Goal: Task Accomplishment & Management: Use online tool/utility

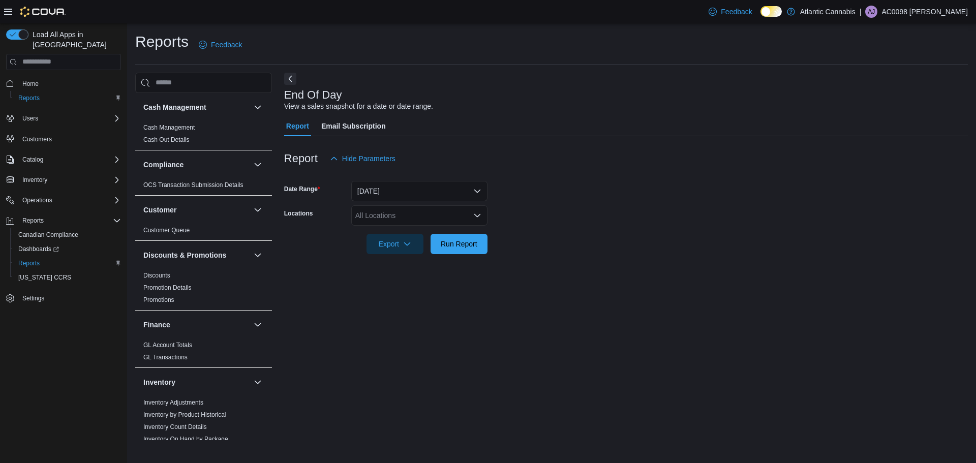
click at [422, 210] on div "All Locations" at bounding box center [419, 215] width 136 height 20
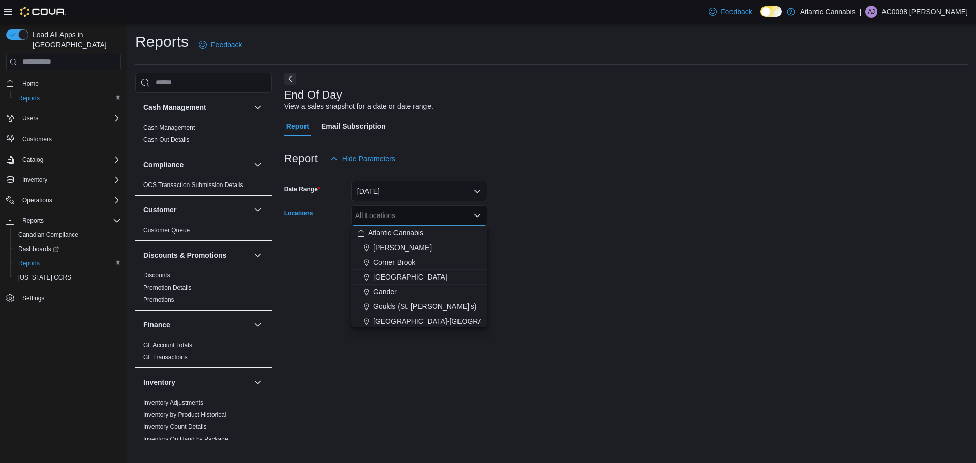
click at [392, 289] on span "Gander" at bounding box center [385, 292] width 24 height 10
drag, startPoint x: 572, startPoint y: 193, endPoint x: 507, endPoint y: 223, distance: 72.4
click at [574, 192] on form "Date Range [DATE] Locations [GEOGRAPHIC_DATA] Combo box. Selected. [GEOGRAPHIC_…" at bounding box center [626, 211] width 684 height 85
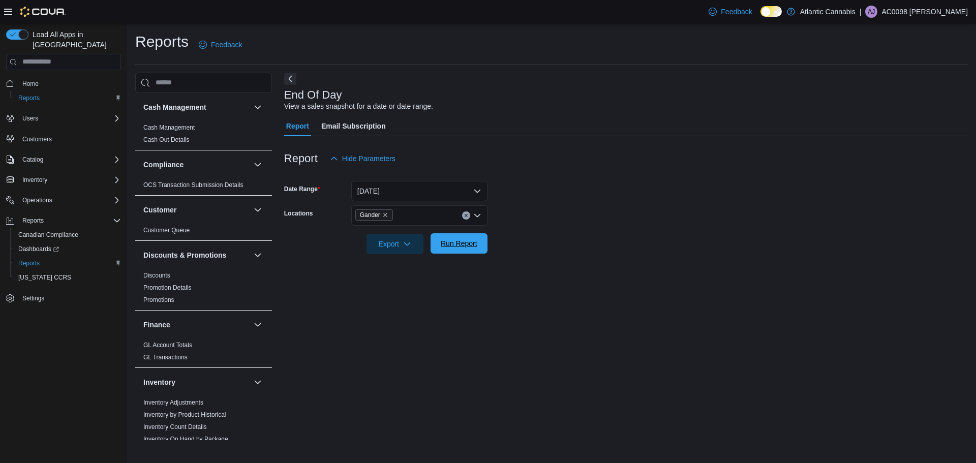
click at [472, 250] on span "Run Report" at bounding box center [459, 243] width 45 height 20
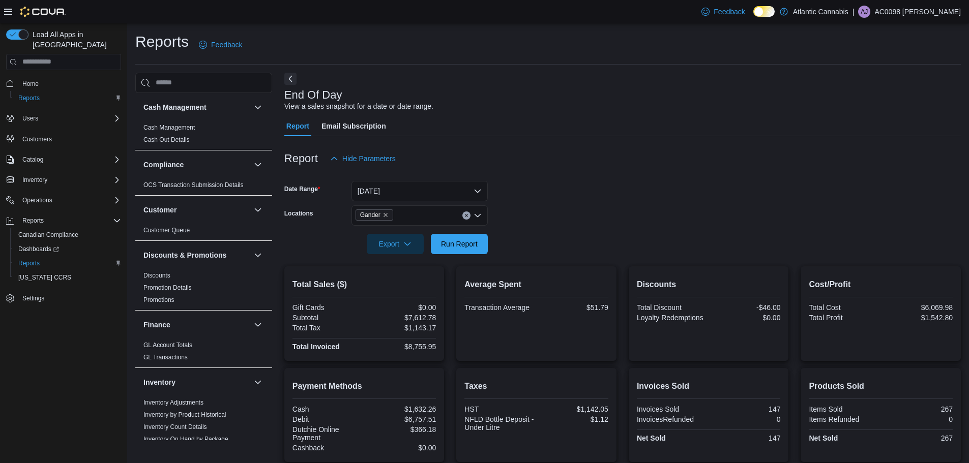
scroll to position [195, 0]
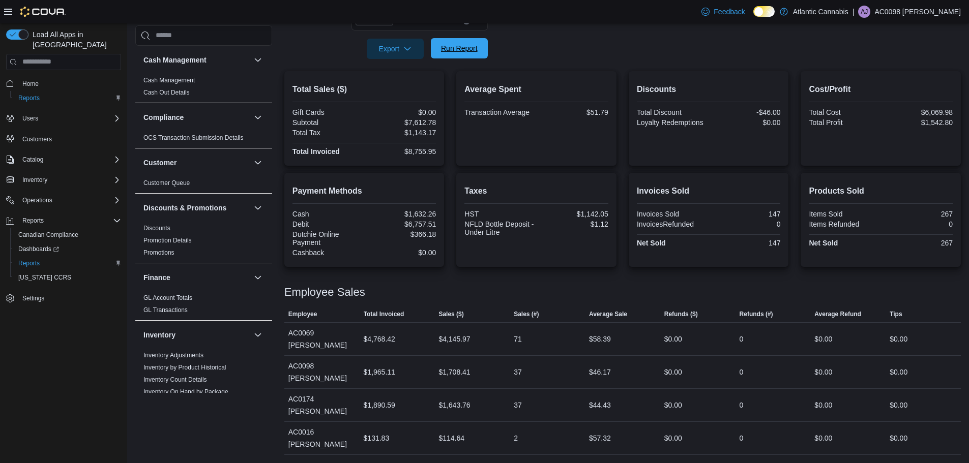
click at [467, 54] on span "Run Report" at bounding box center [459, 48] width 45 height 20
click at [447, 58] on span "Run Report" at bounding box center [459, 48] width 45 height 20
click at [447, 48] on span "Run Report" at bounding box center [459, 48] width 37 height 10
